Goal: Task Accomplishment & Management: Manage account settings

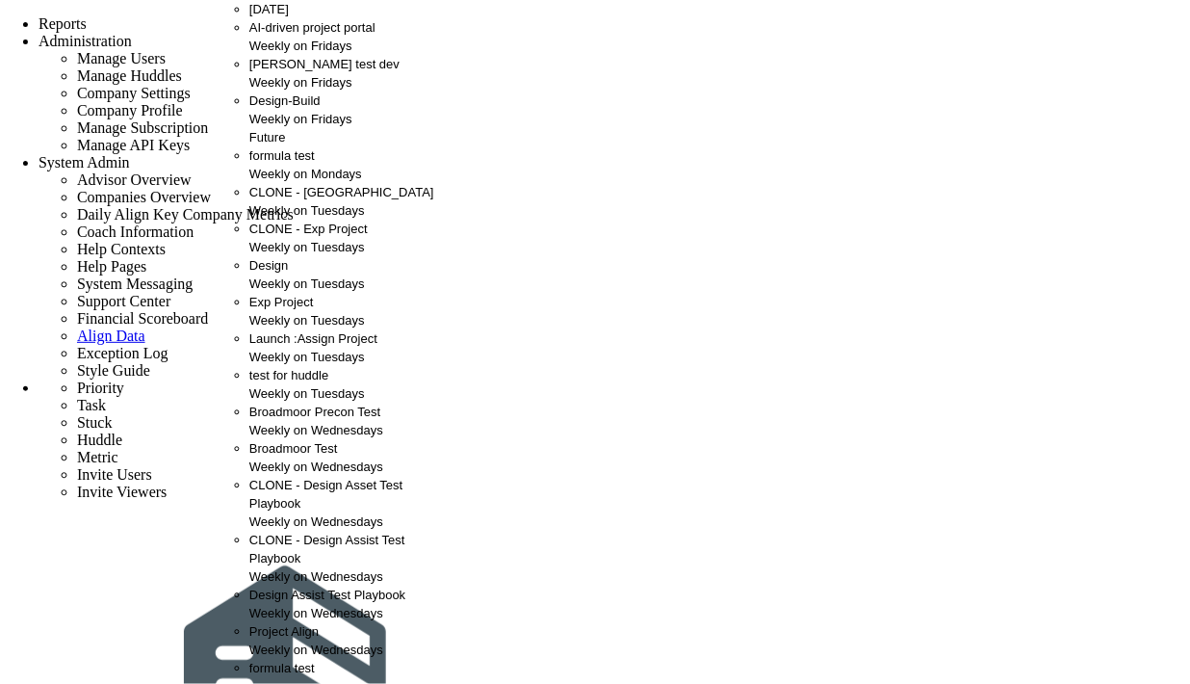
click at [329, 55] on div "Weekly on Fridays" at bounding box center [353, 46] width 208 height 18
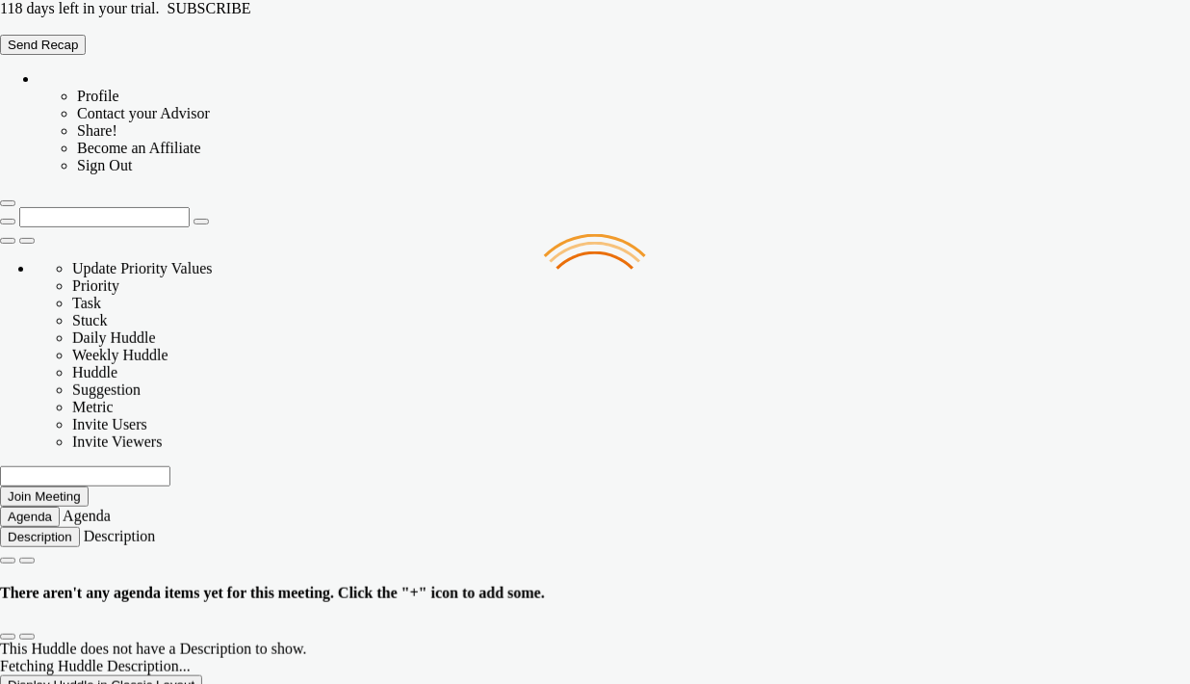
type input "[DATE]"
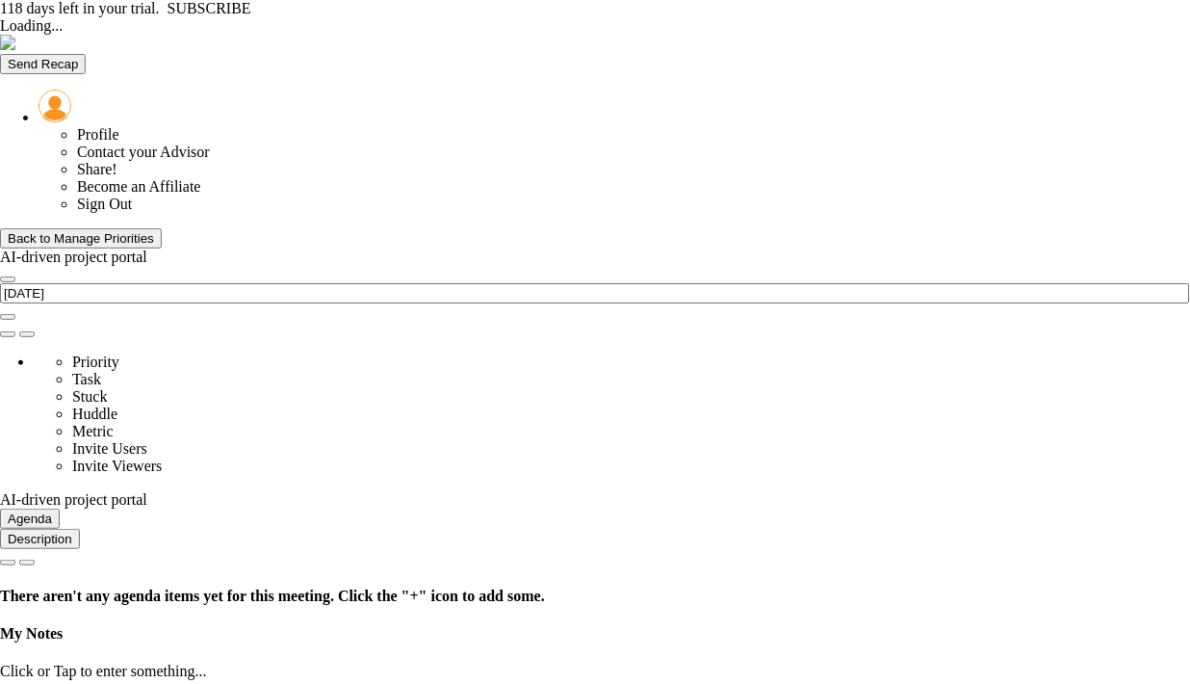
type input "[DATE]"
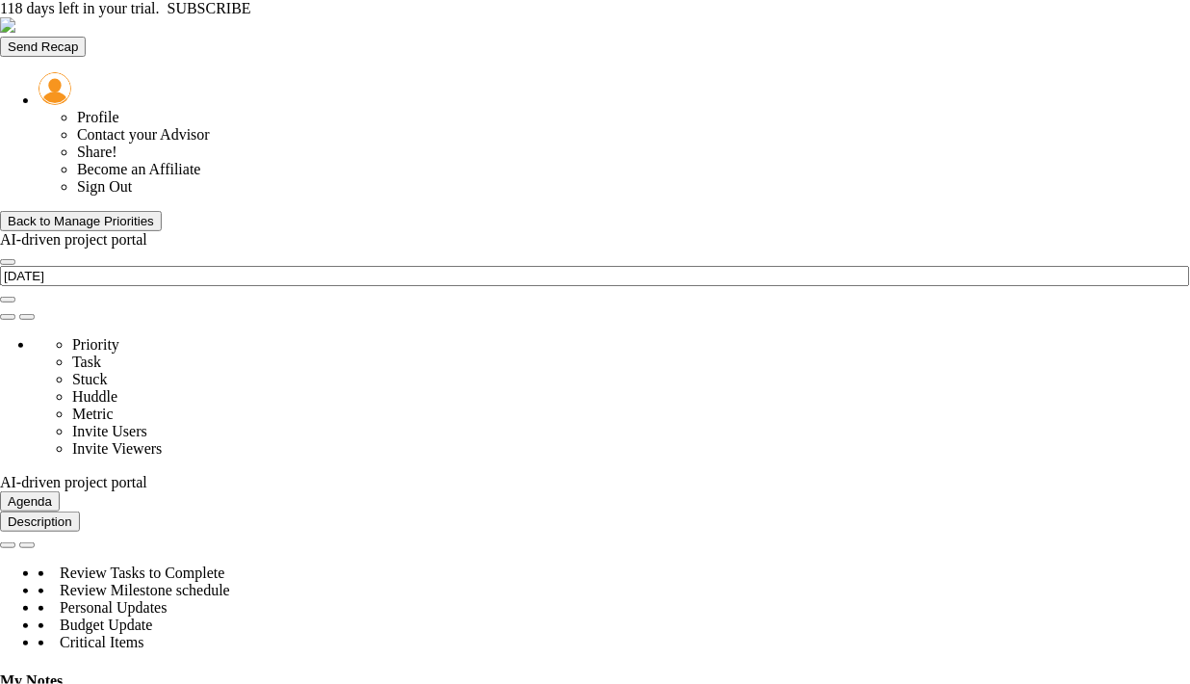
scroll to position [67, 165]
type input "Scope Locked - AI-driven project portal"
type input "[PERSON_NAME] A"
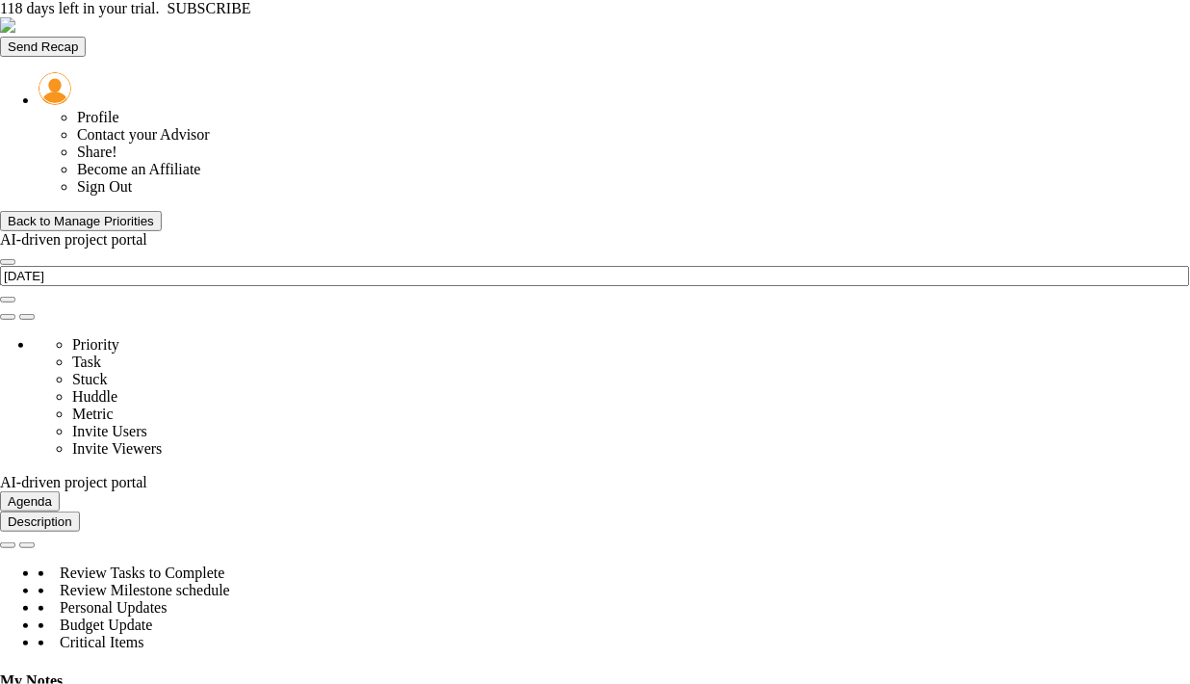
radio input "true"
type input "95"
type input "90"
type input "80"
type input "75"
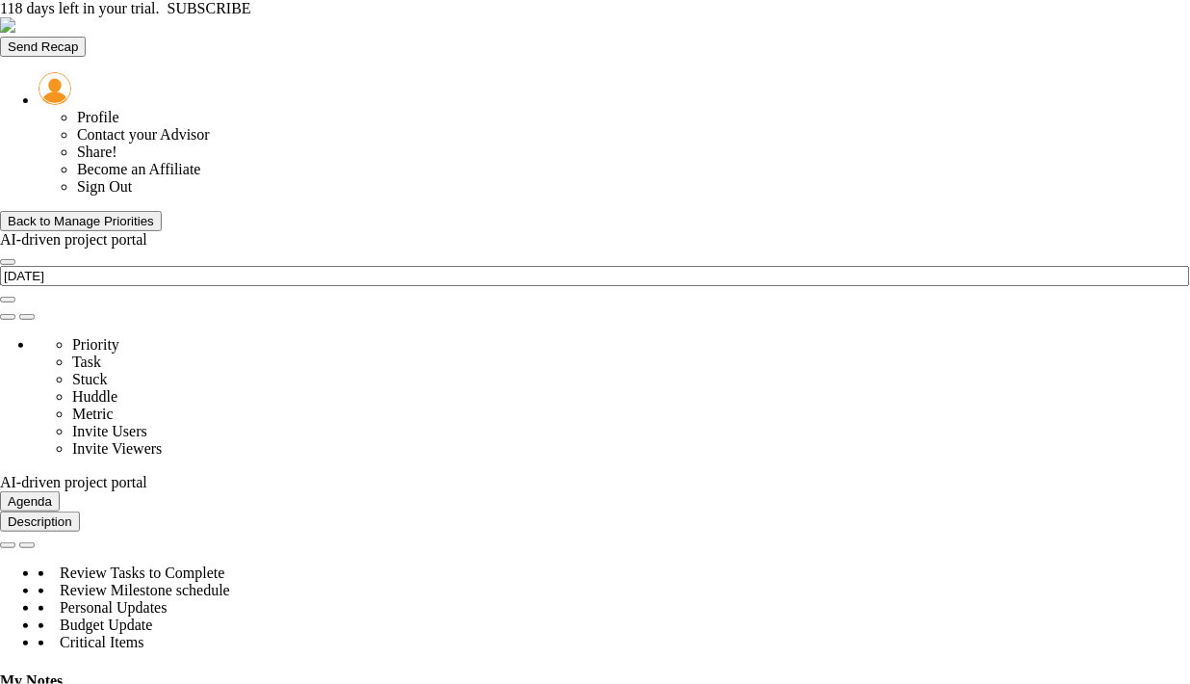
type input "0"
type input "Scope Locked - AI-driven project portal"
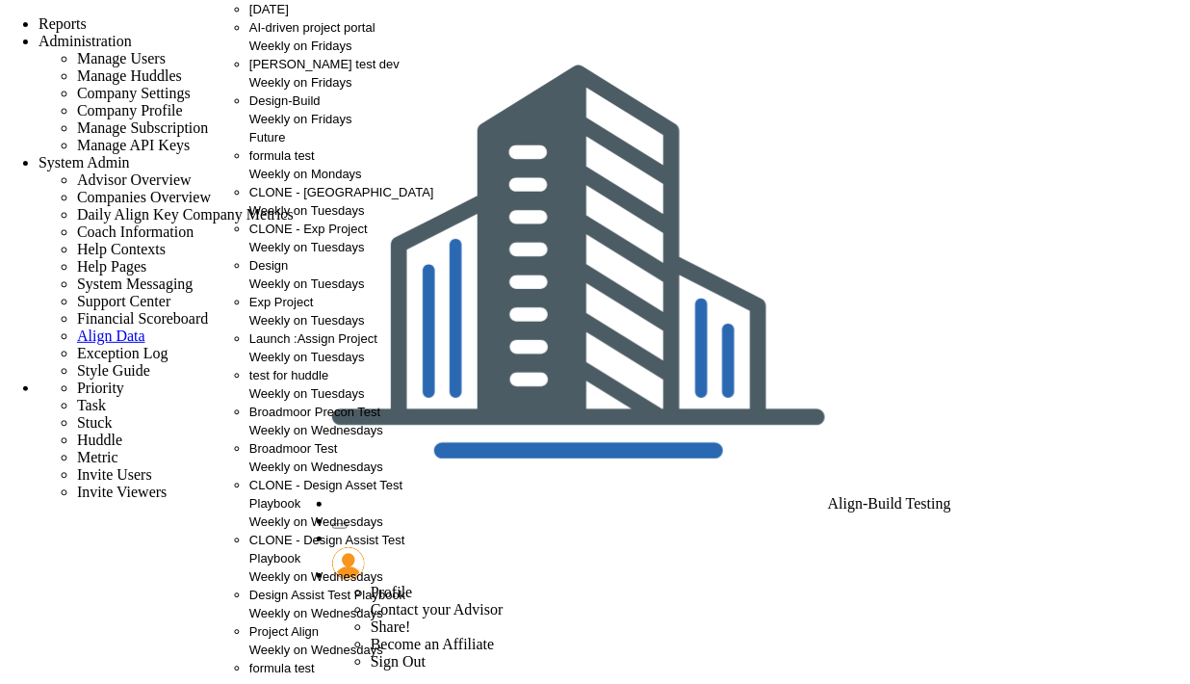
click at [311, 55] on div "Weekly on Fridays" at bounding box center [353, 46] width 208 height 18
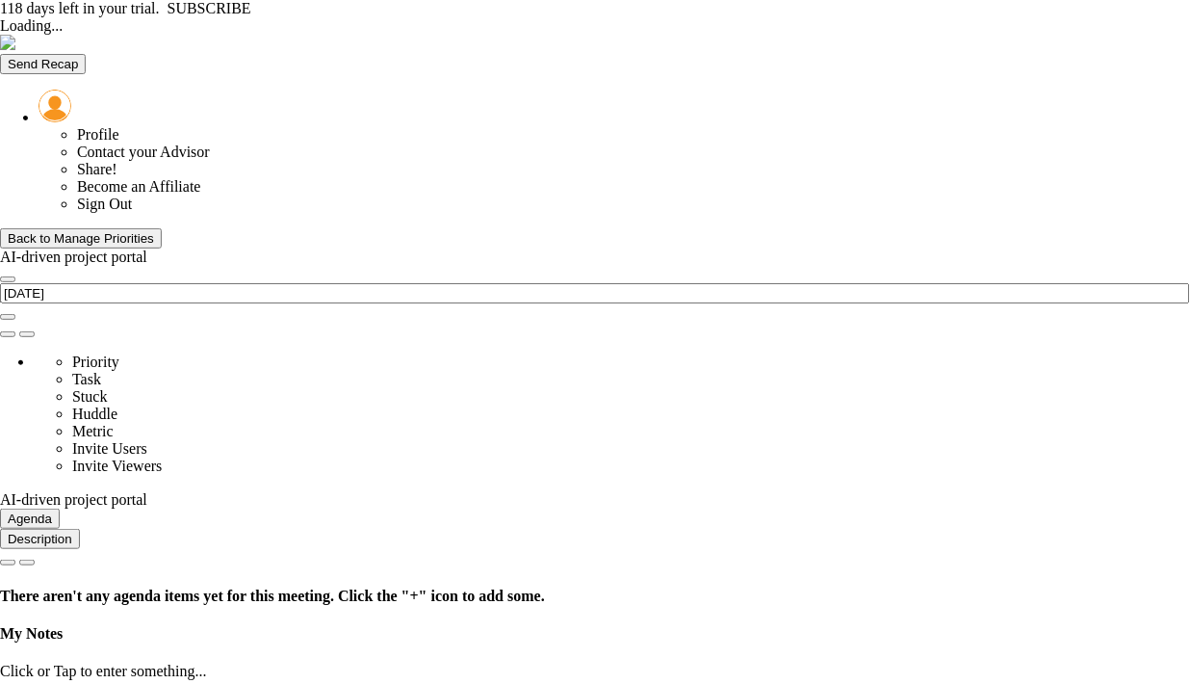
type input "[DATE]"
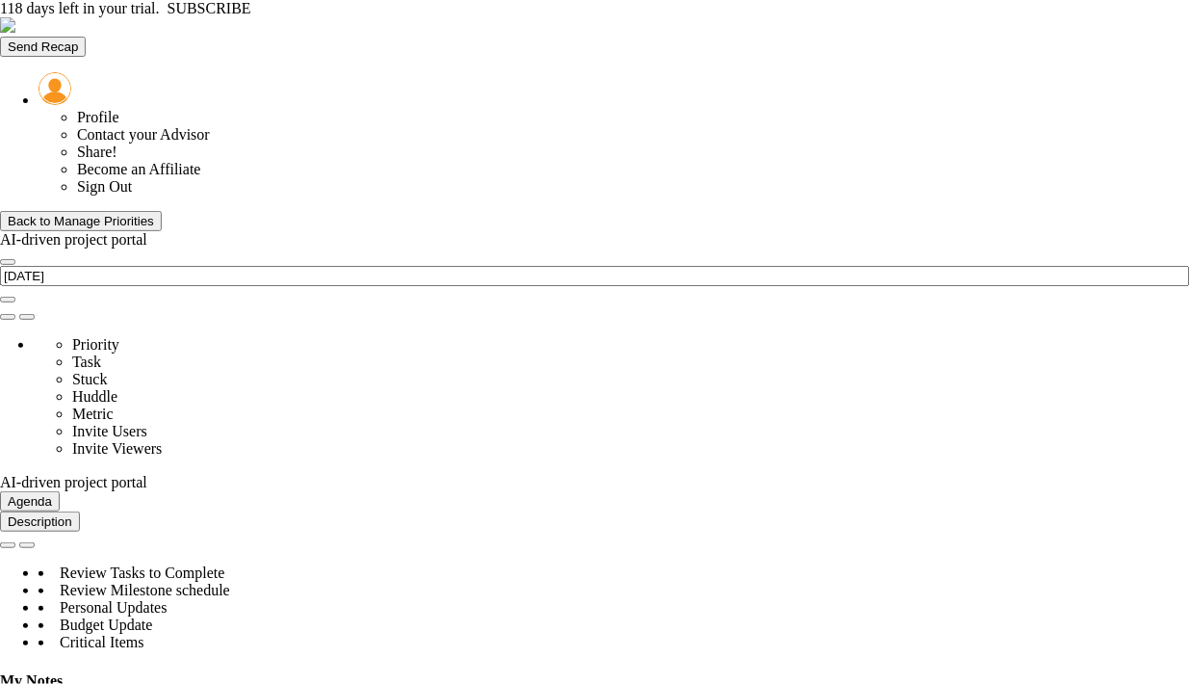
type input "Scope Locked - AI-driven project portal"
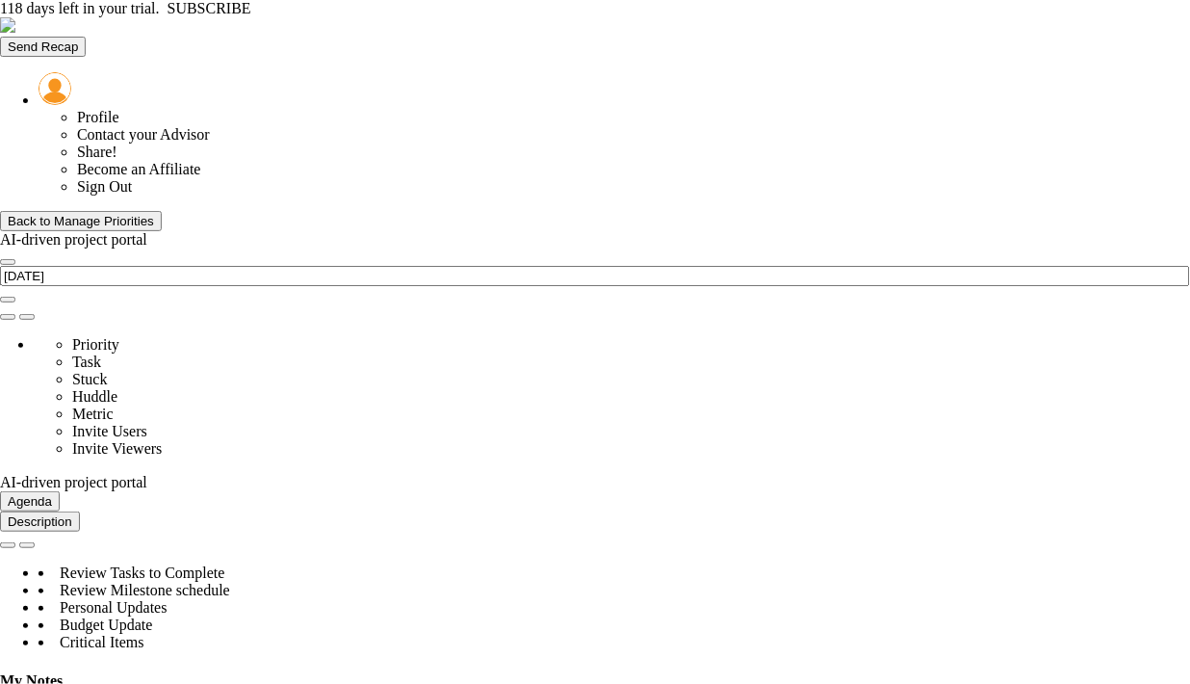
click at [121, 214] on div "Back to Manage Priorities" at bounding box center [81, 221] width 146 height 14
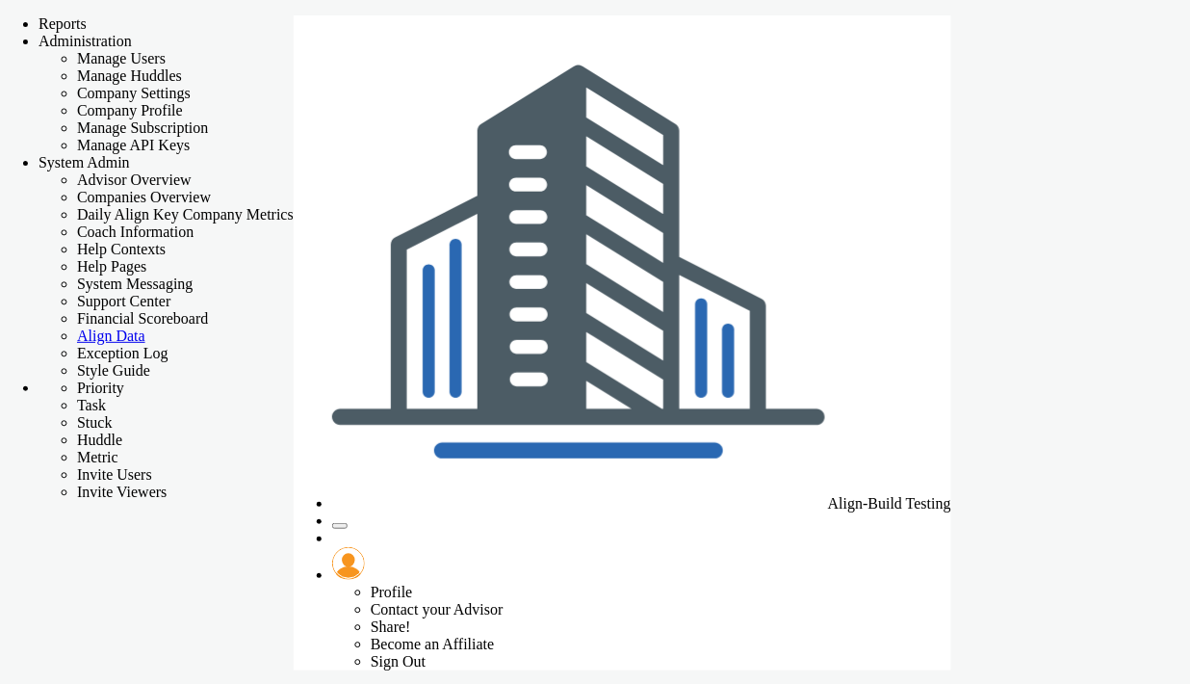
checkbox input "false"
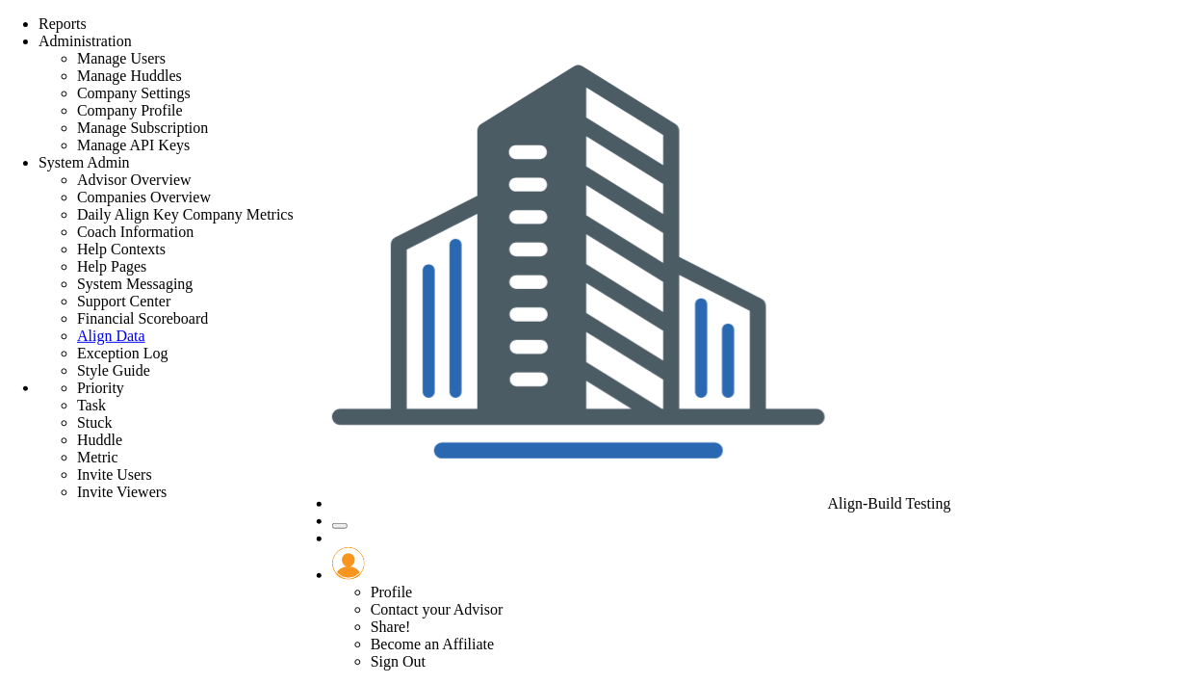
click at [928, 495] on span "Align-Build Testing" at bounding box center [889, 503] width 123 height 16
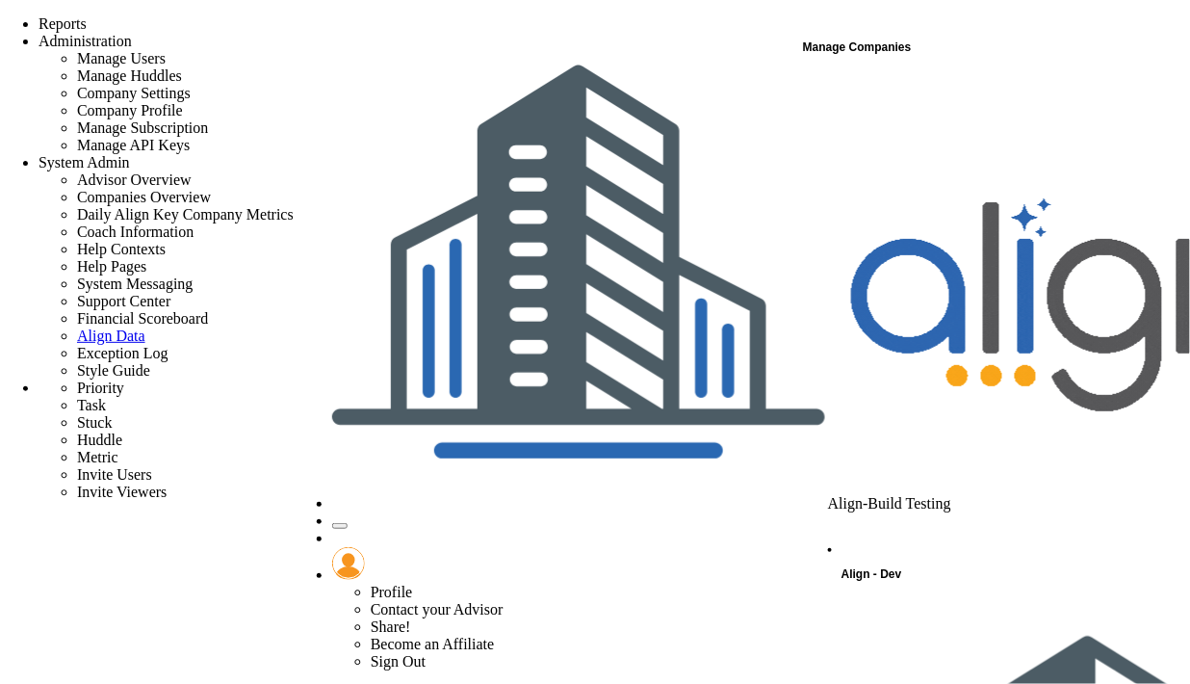
click at [902, 567] on span "Align - Dev" at bounding box center [872, 573] width 61 height 13
